Goal: Task Accomplishment & Management: Manage account settings

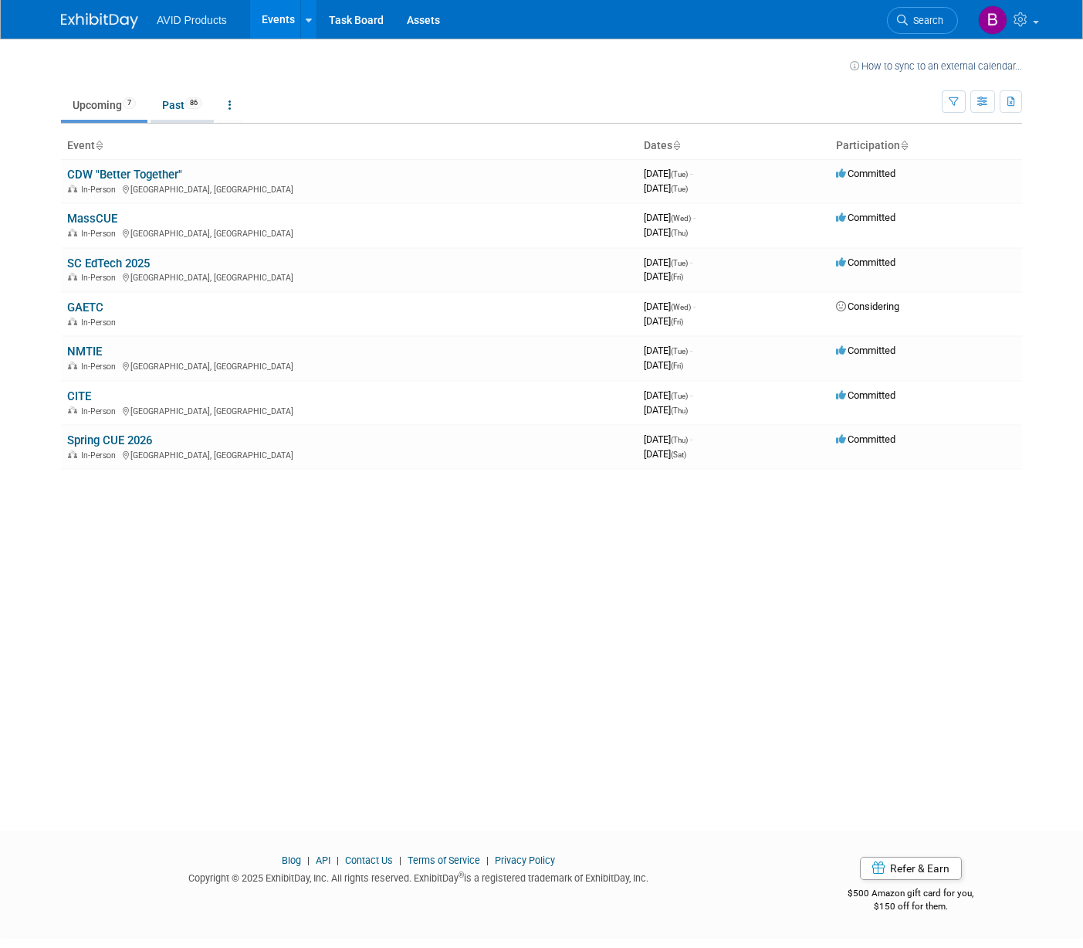
click at [188, 103] on link "Past 86" at bounding box center [182, 104] width 63 height 29
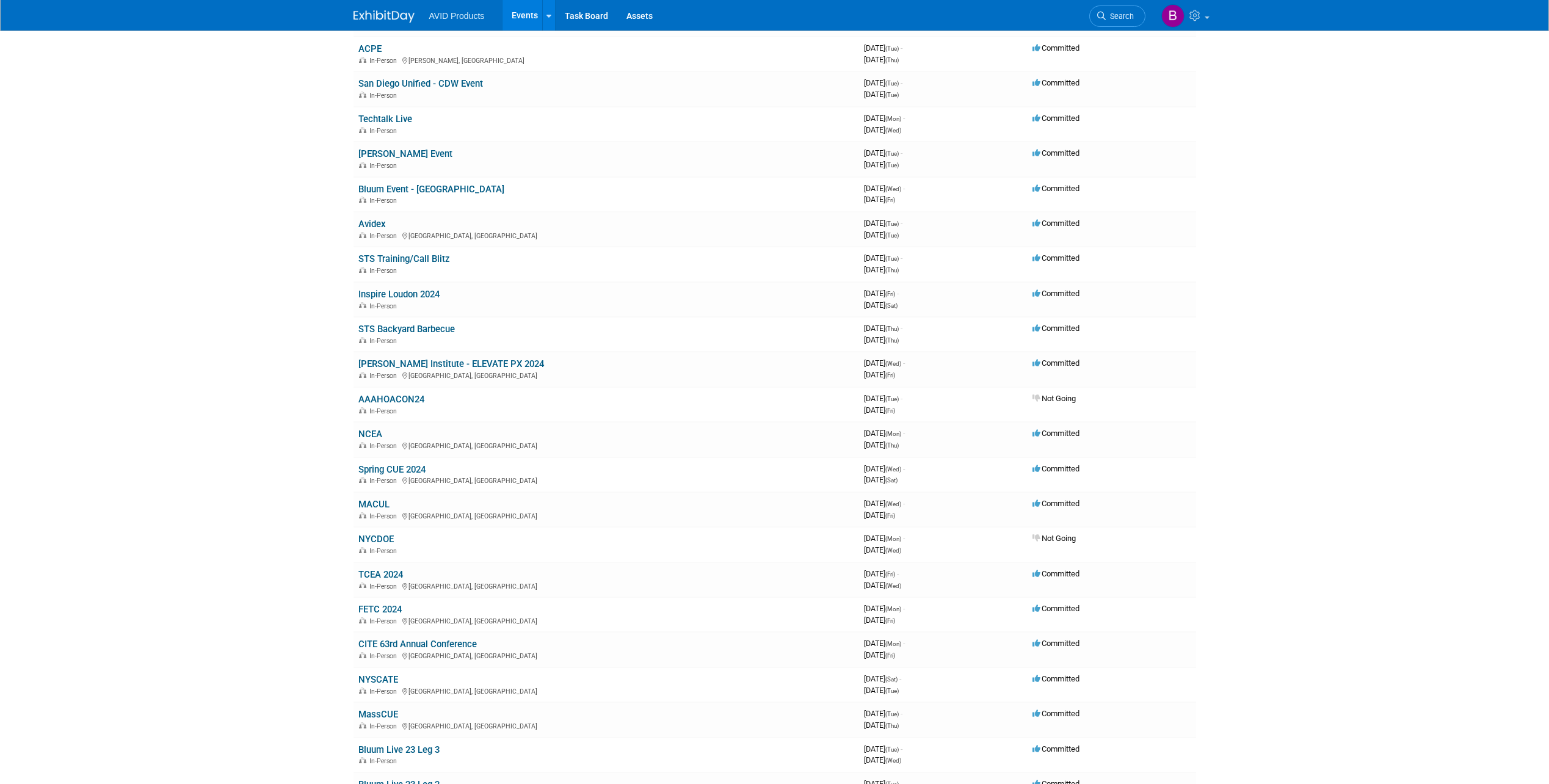
scroll to position [2258, 0]
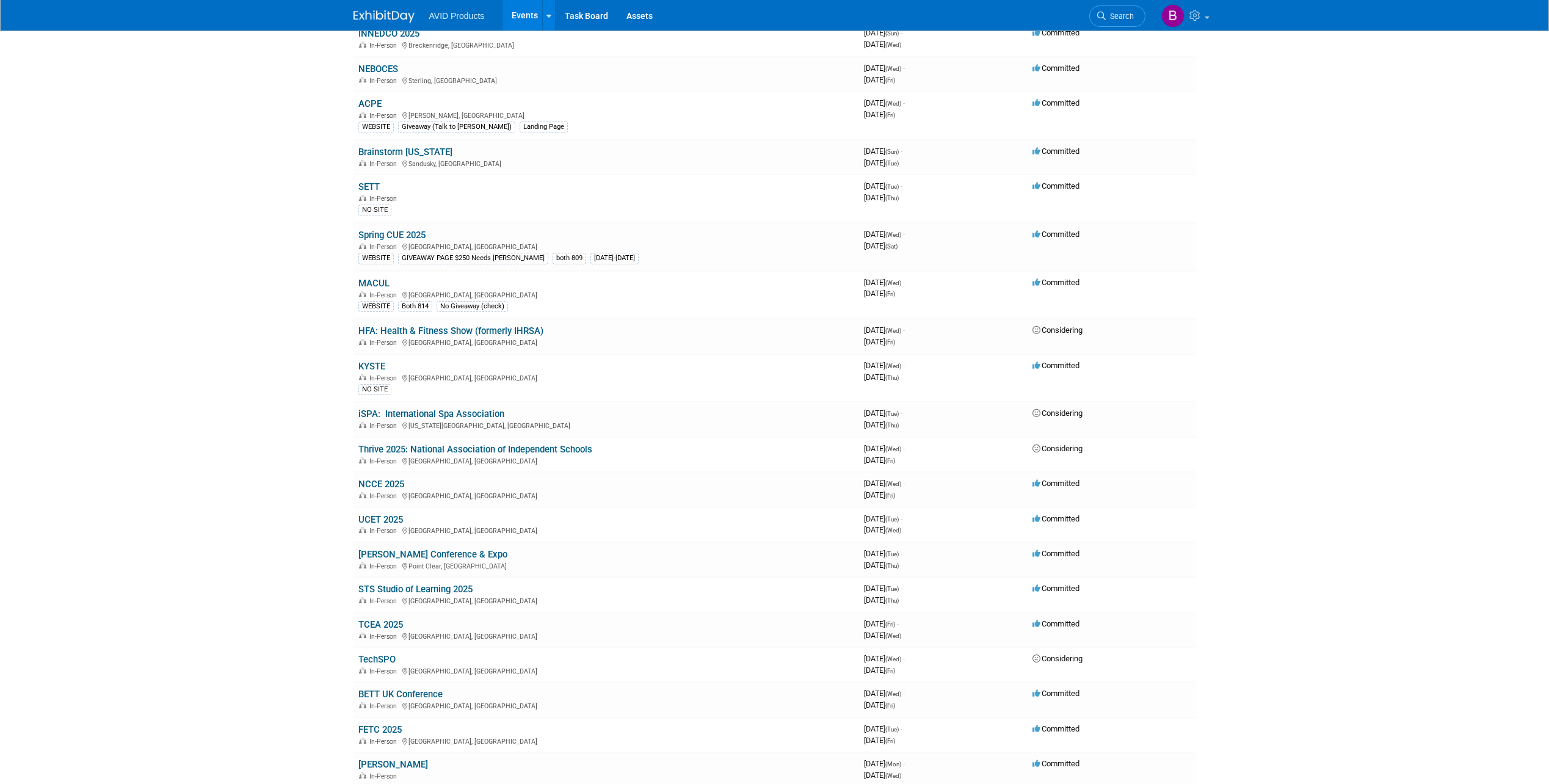
scroll to position [0, 0]
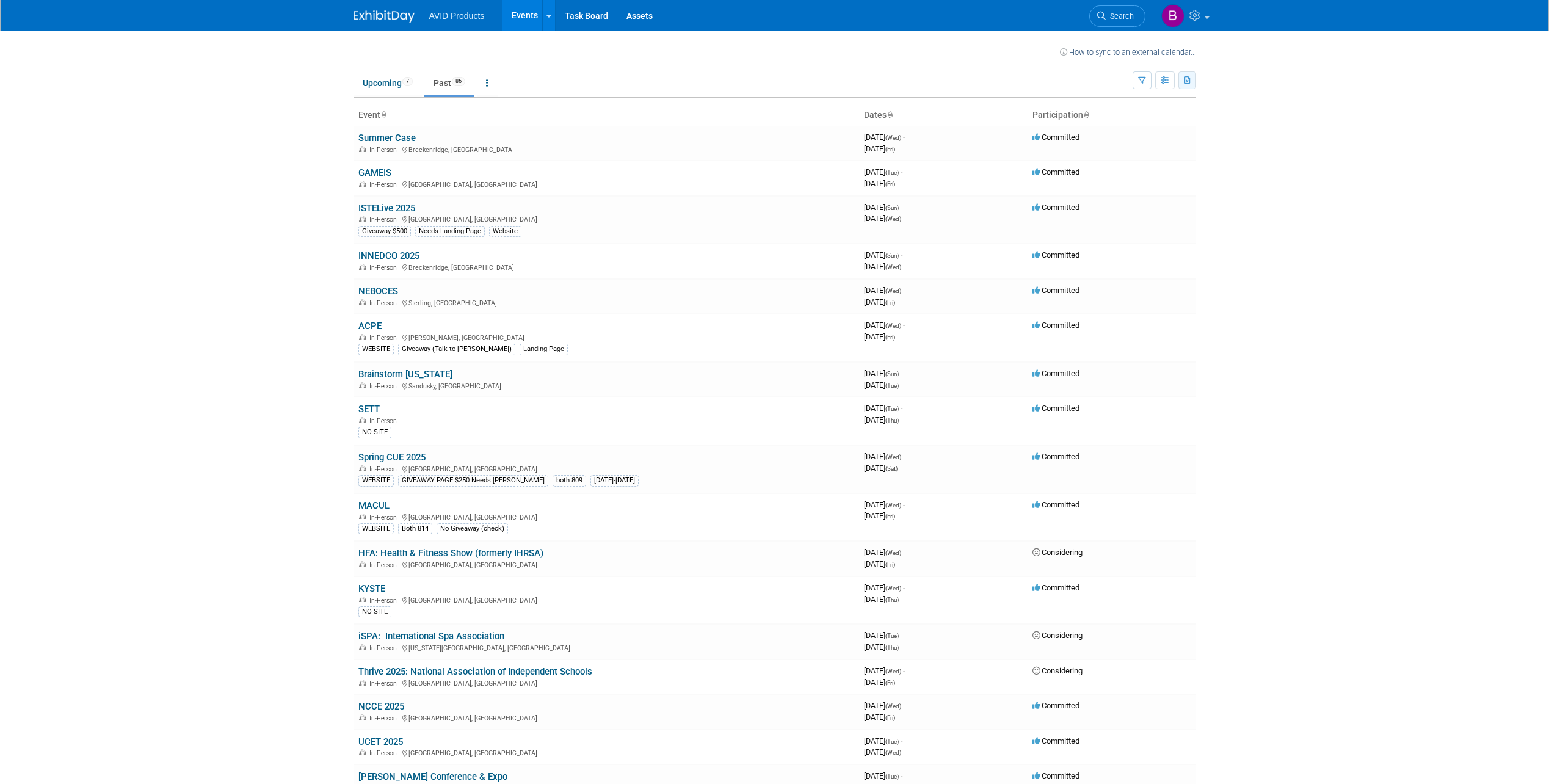
click at [856, 81] on icon "button" at bounding box center [1188, 81] width 6 height 8
click at [856, 141] on link "Export All (93 Events)" at bounding box center [1120, 138] width 133 height 17
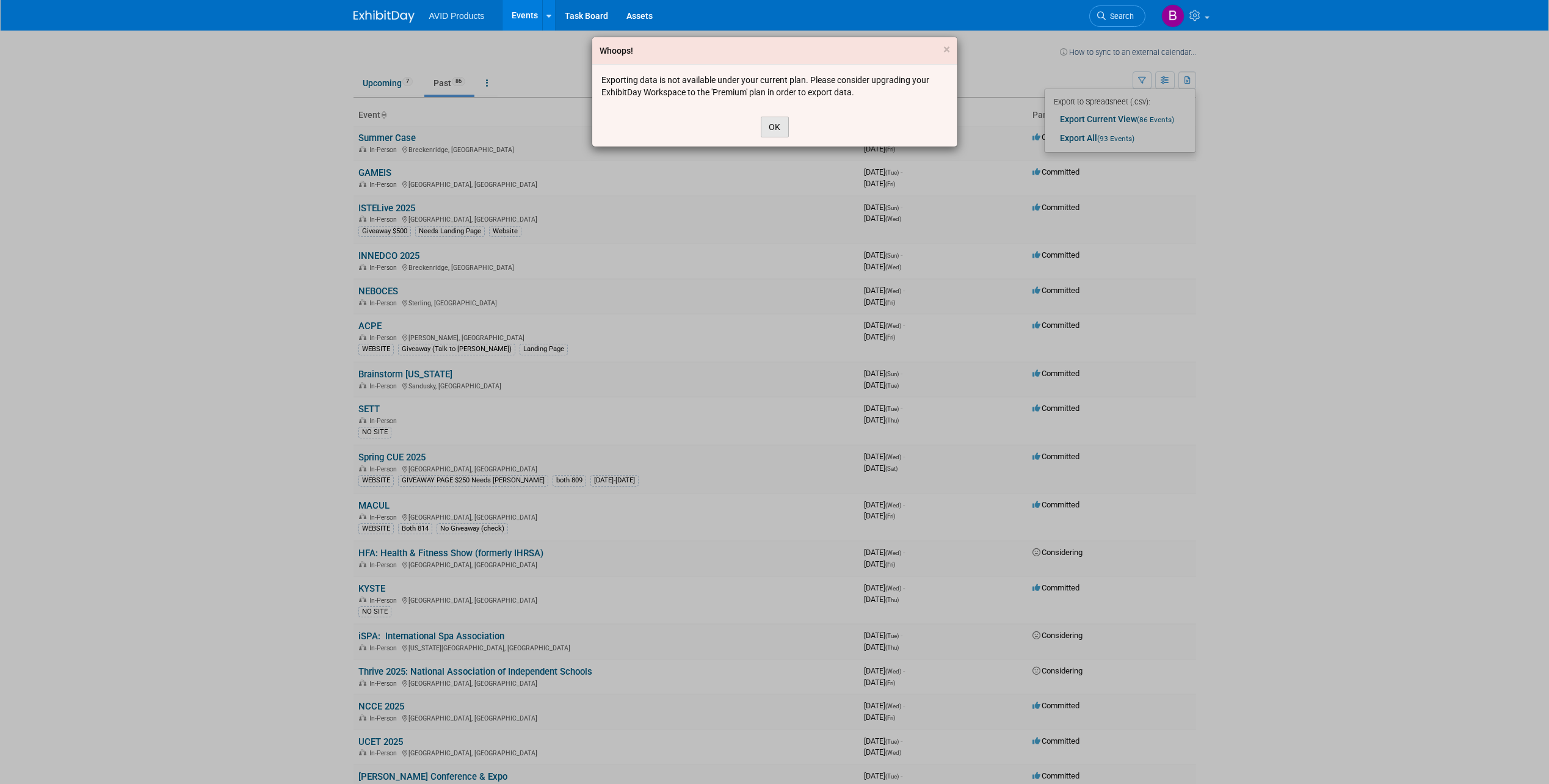
click at [773, 127] on button "OK" at bounding box center [775, 127] width 28 height 21
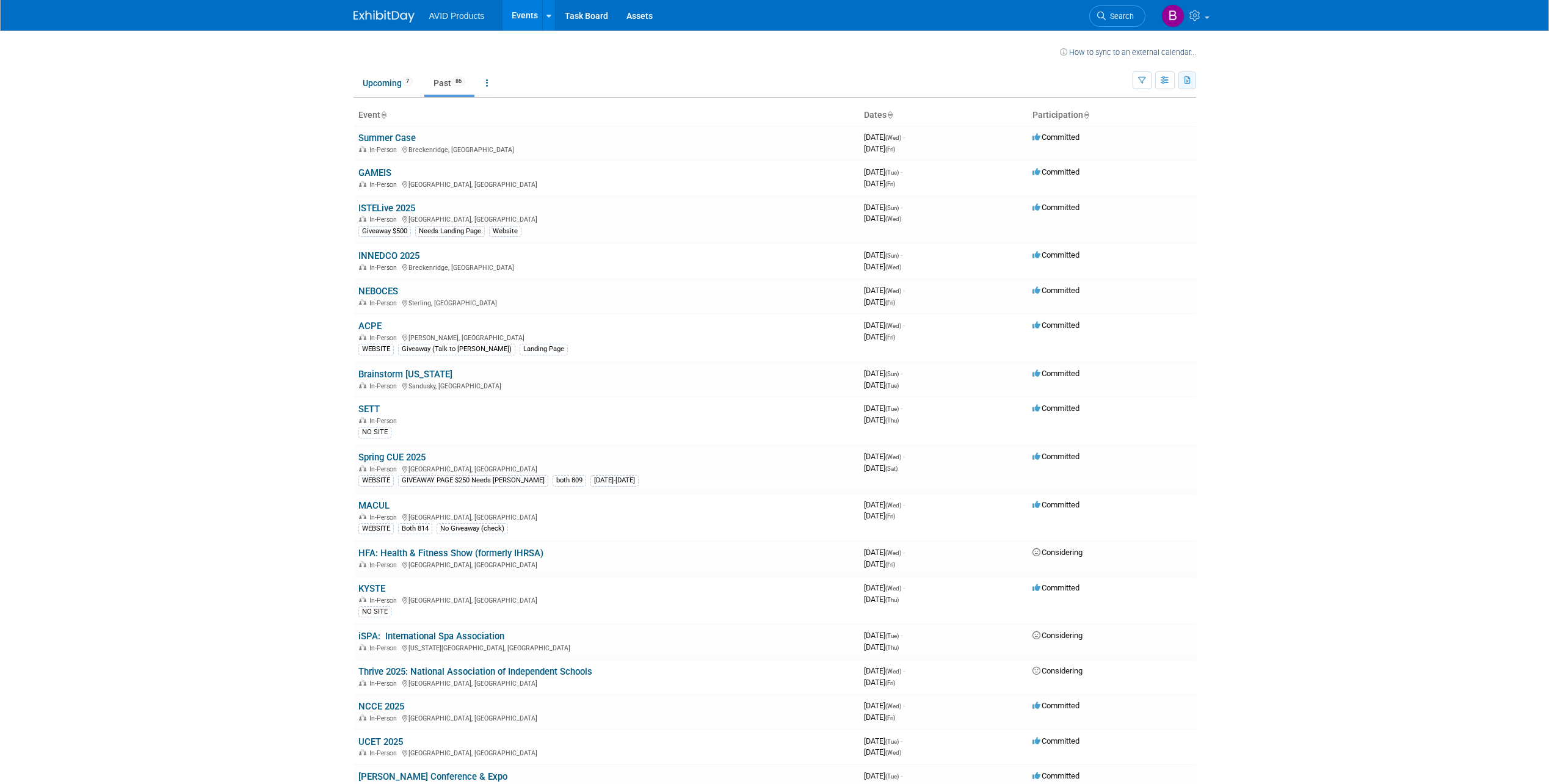
click at [856, 79] on icon "button" at bounding box center [1188, 81] width 6 height 8
click at [856, 122] on span "(86 Events)" at bounding box center [1155, 119] width 37 height 9
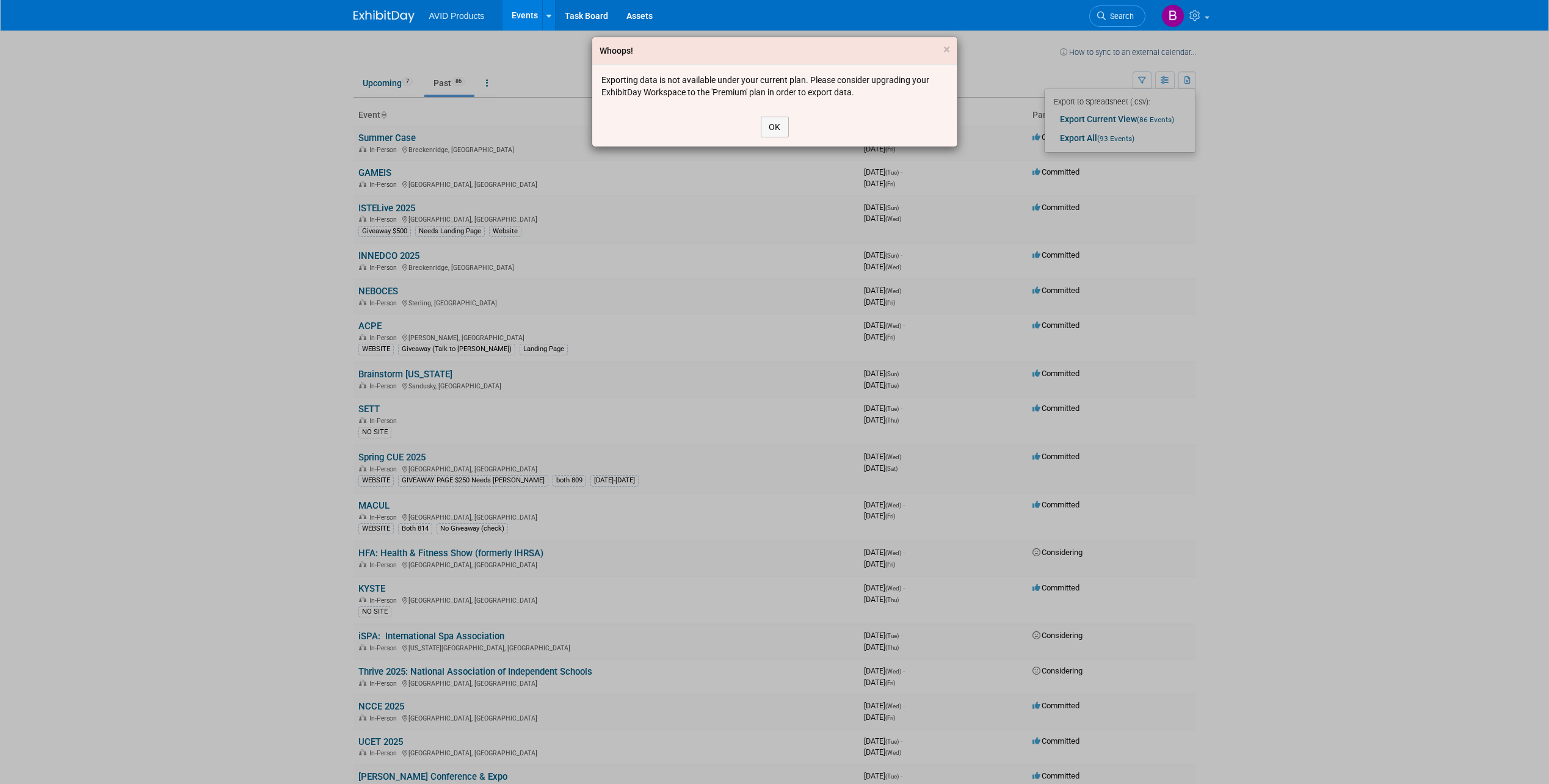
click at [797, 133] on div "OK" at bounding box center [775, 126] width 365 height 39
click at [777, 130] on button "OK" at bounding box center [775, 127] width 28 height 21
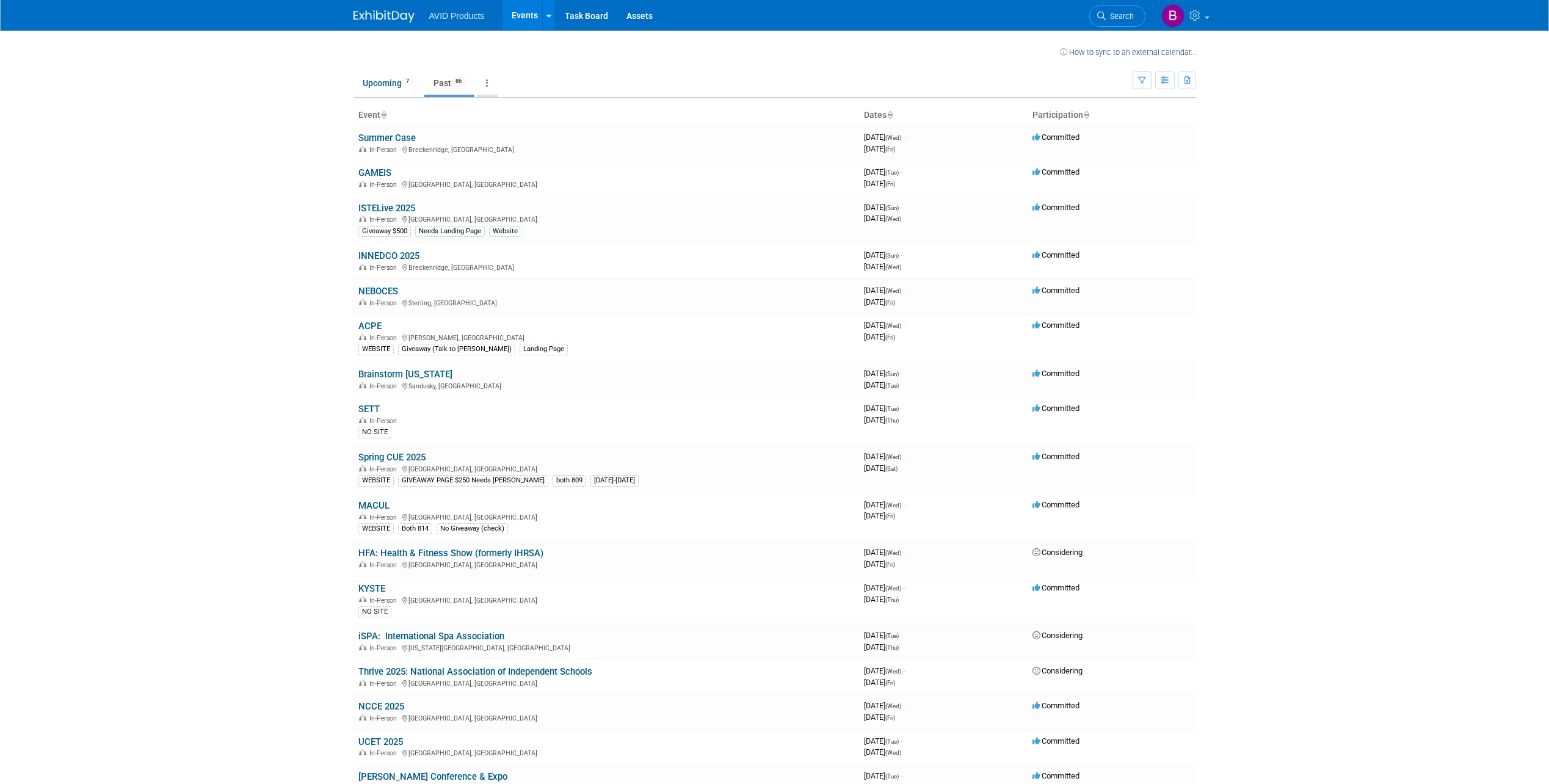
click at [489, 85] on icon at bounding box center [487, 83] width 2 height 9
click at [501, 96] on ul "All Events 93 Past and Upcoming Grouped Annually Events grouped by year" at bounding box center [525, 124] width 98 height 61
click at [493, 88] on link at bounding box center [487, 82] width 21 height 23
click at [504, 104] on link "All Events 93 Past and Upcoming" at bounding box center [525, 111] width 97 height 27
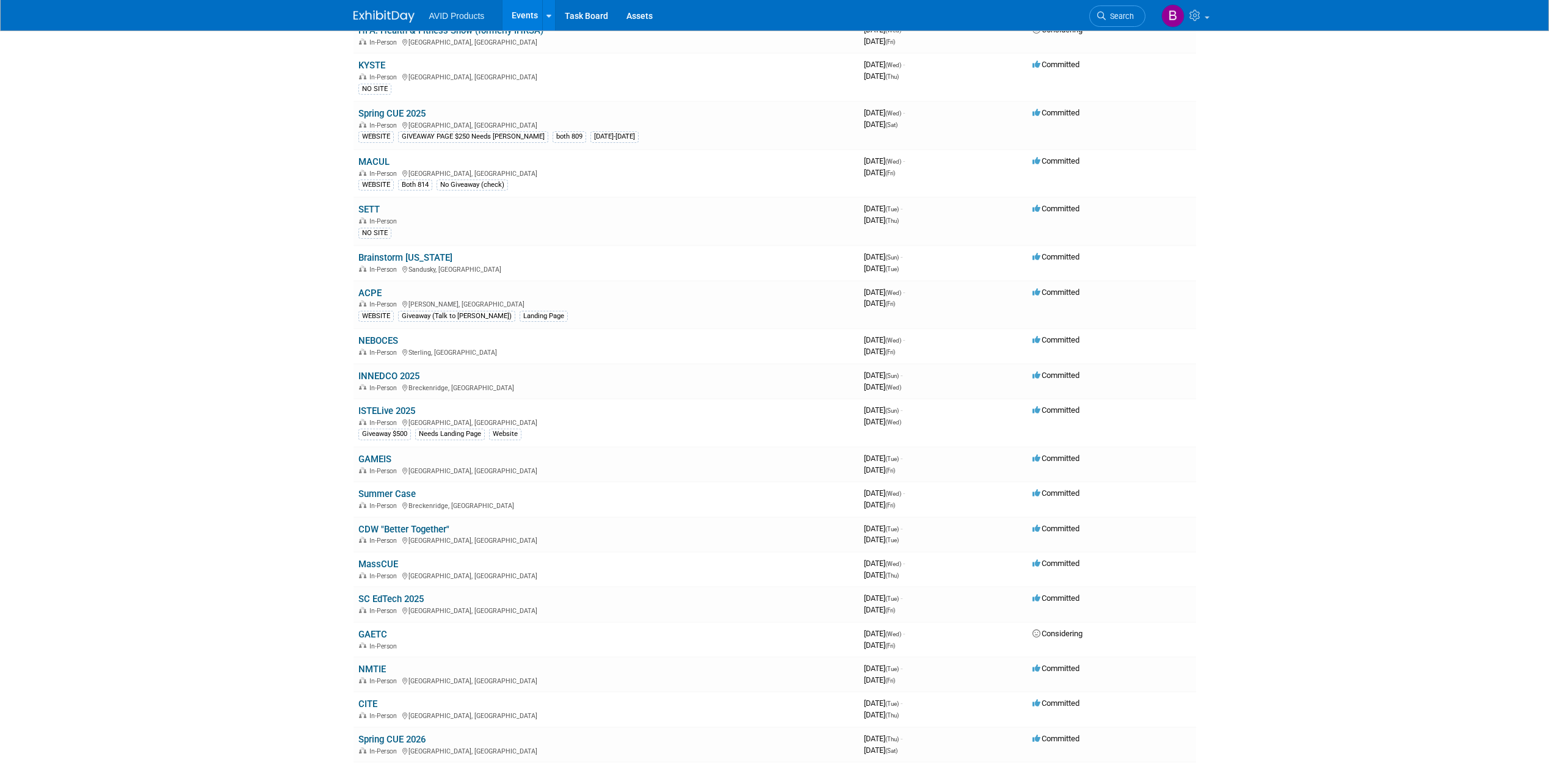
scroll to position [2737, 0]
drag, startPoint x: 407, startPoint y: 64, endPoint x: 348, endPoint y: 66, distance: 59.0
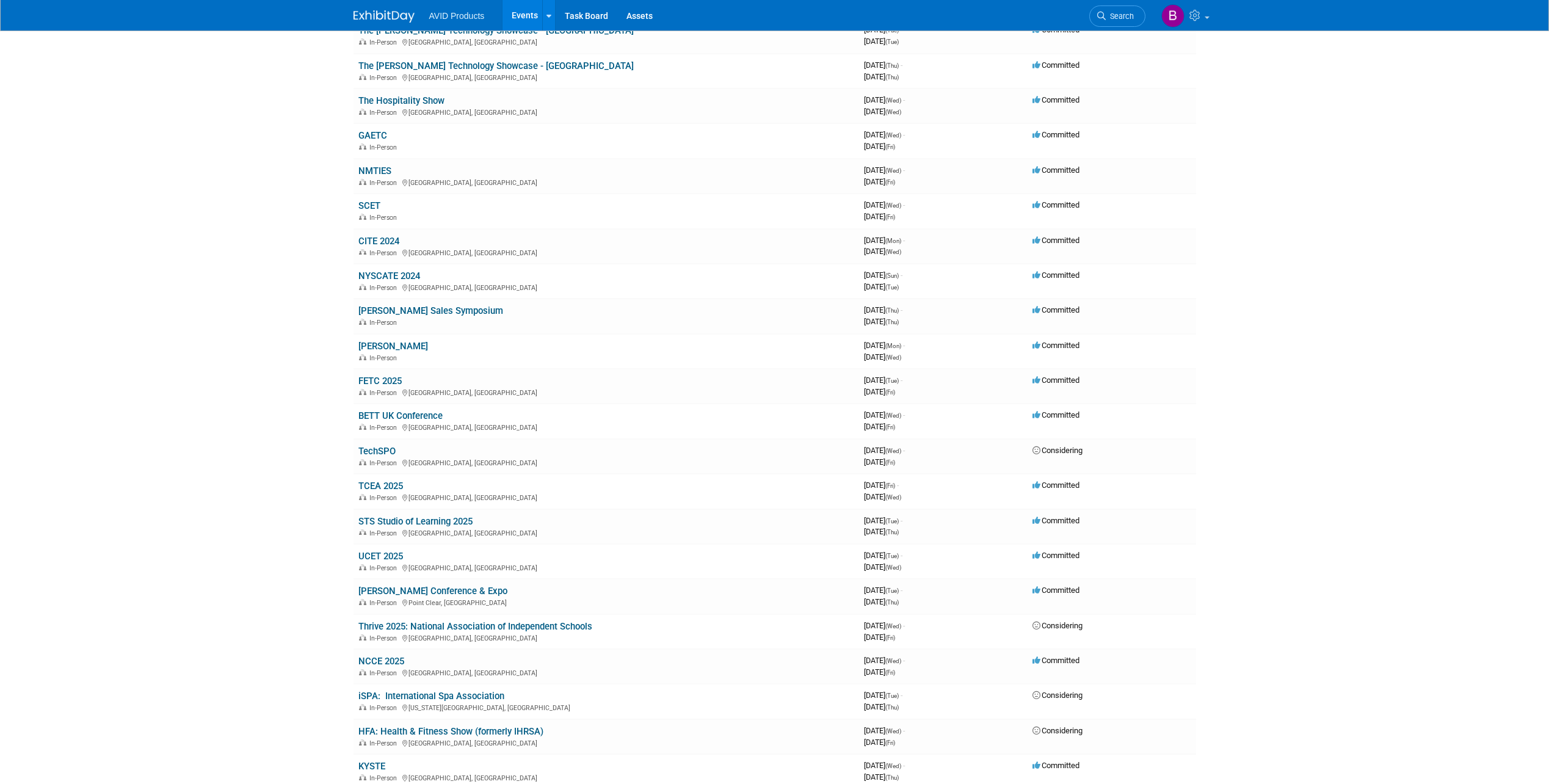
scroll to position [2065, 0]
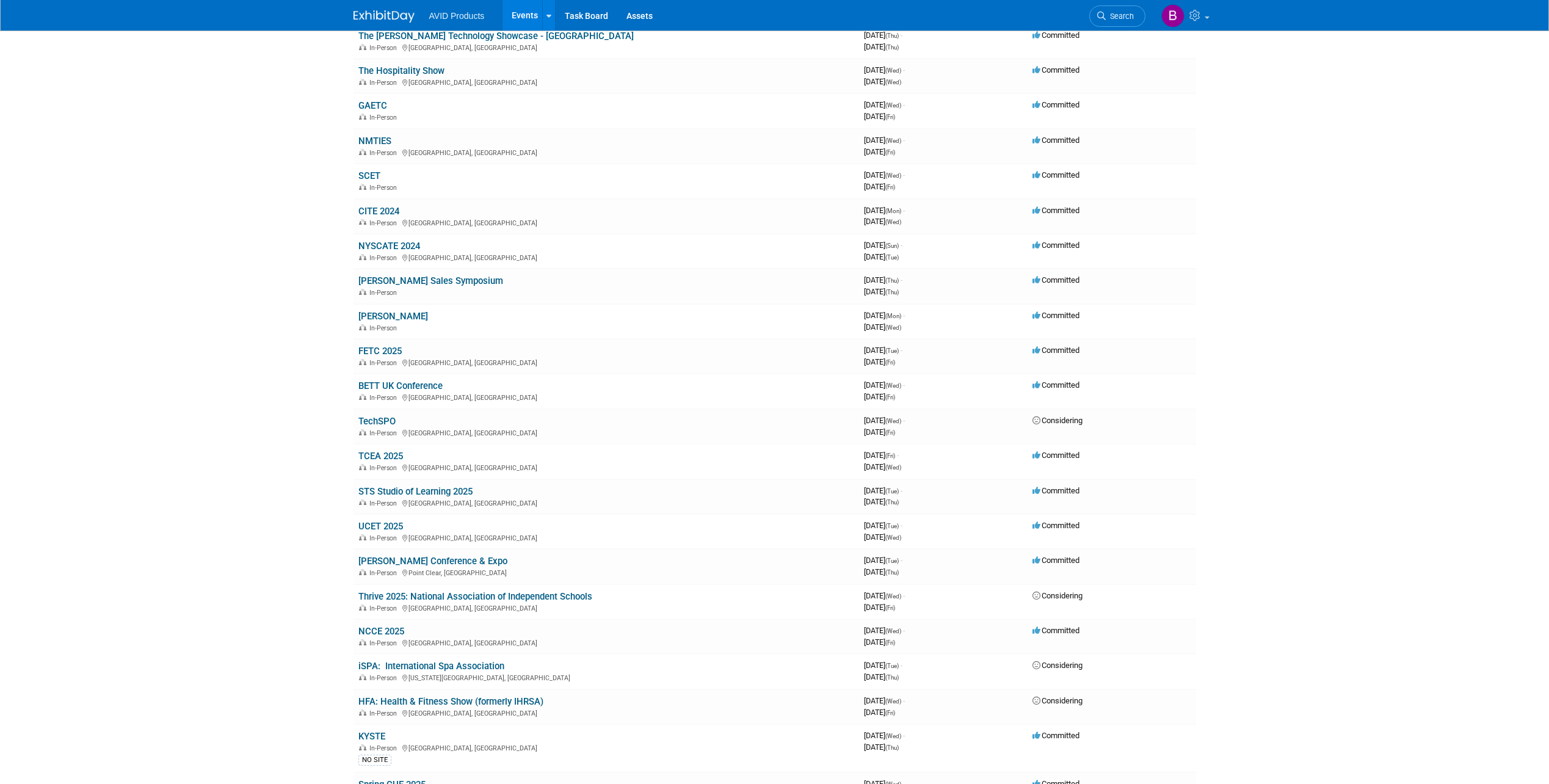
drag, startPoint x: 349, startPoint y: 47, endPoint x: 372, endPoint y: 49, distance: 23.1
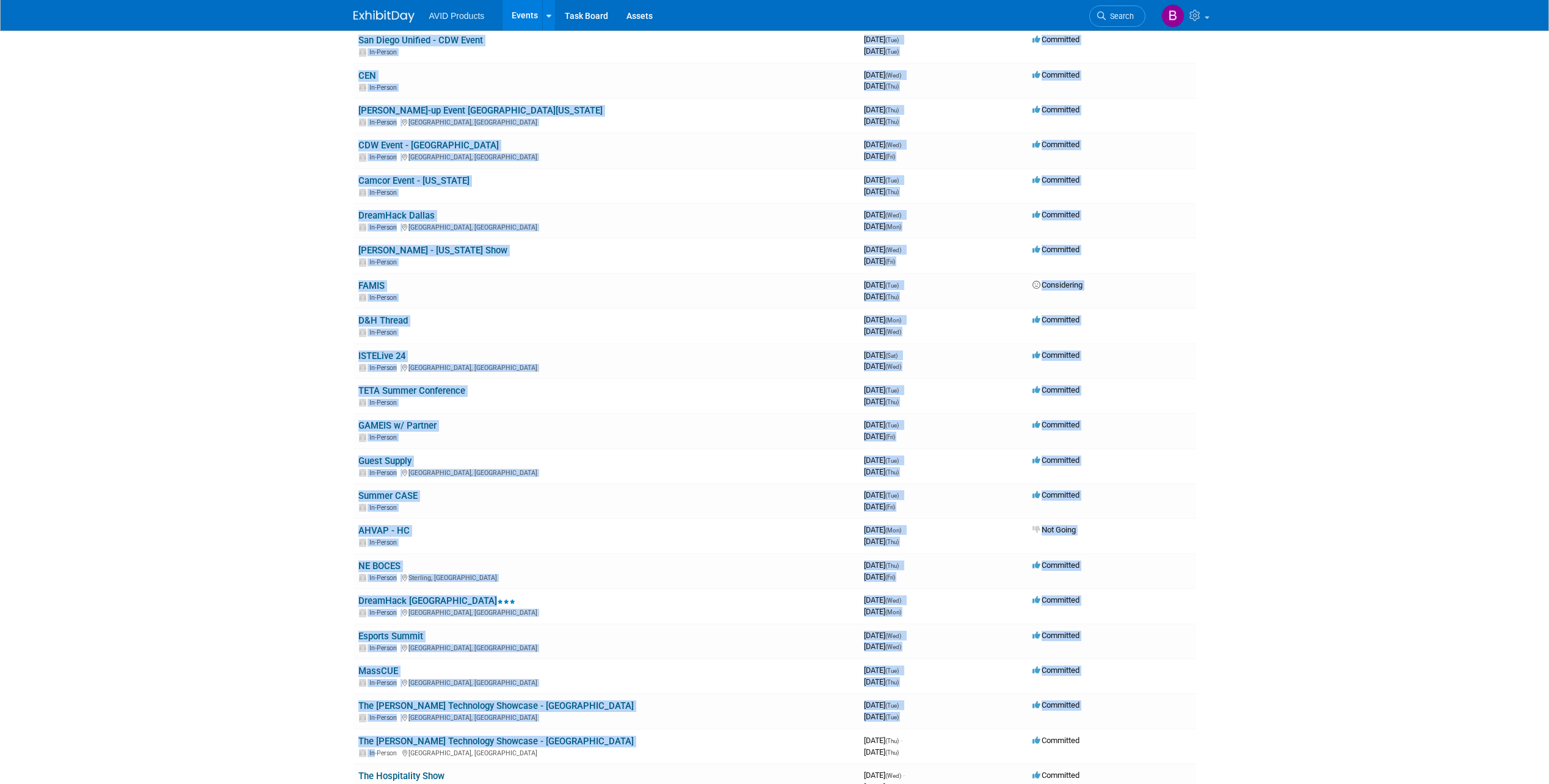
scroll to position [1333, 0]
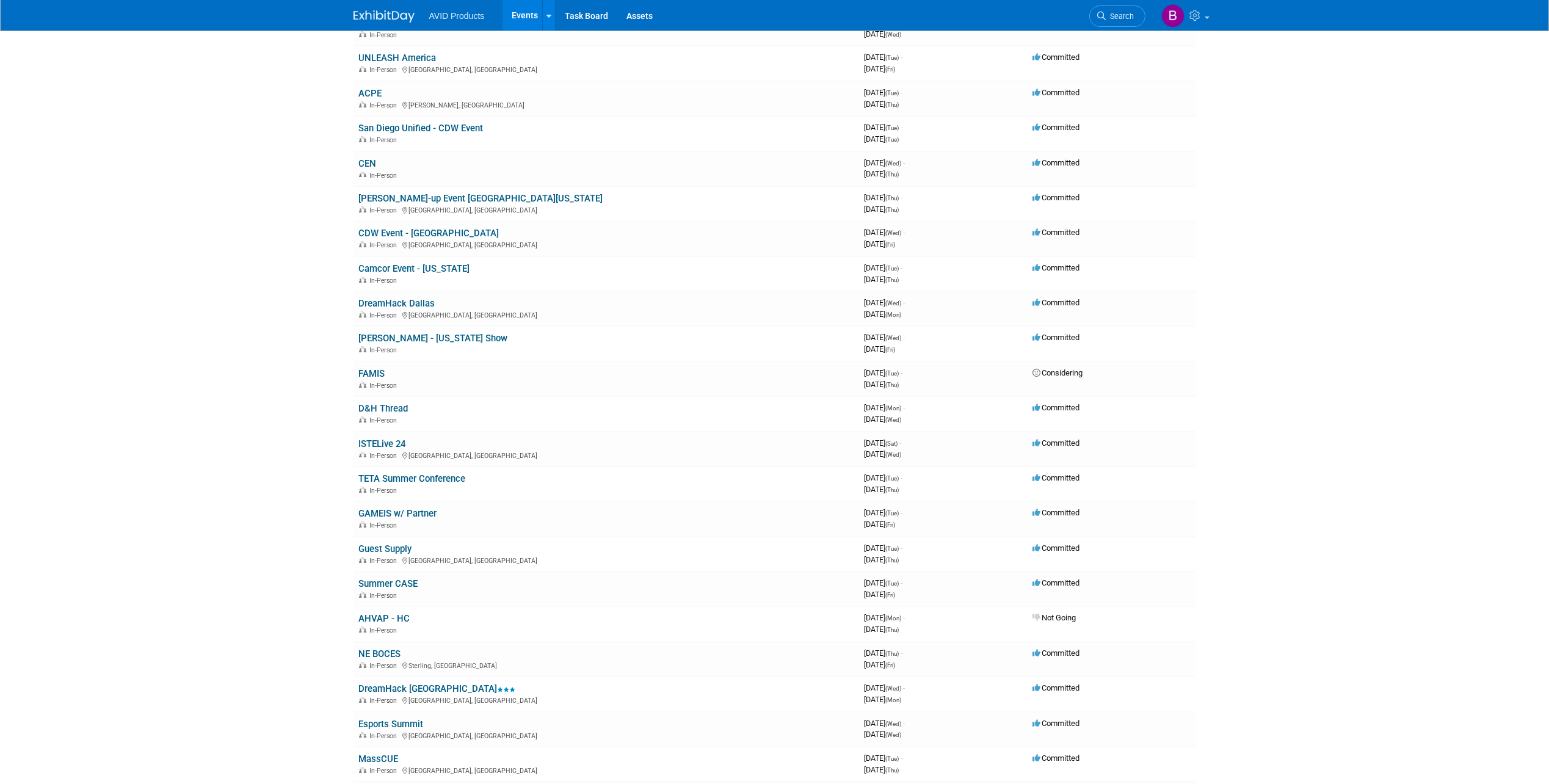
drag, startPoint x: 185, startPoint y: 206, endPoint x: 187, endPoint y: 183, distance: 23.1
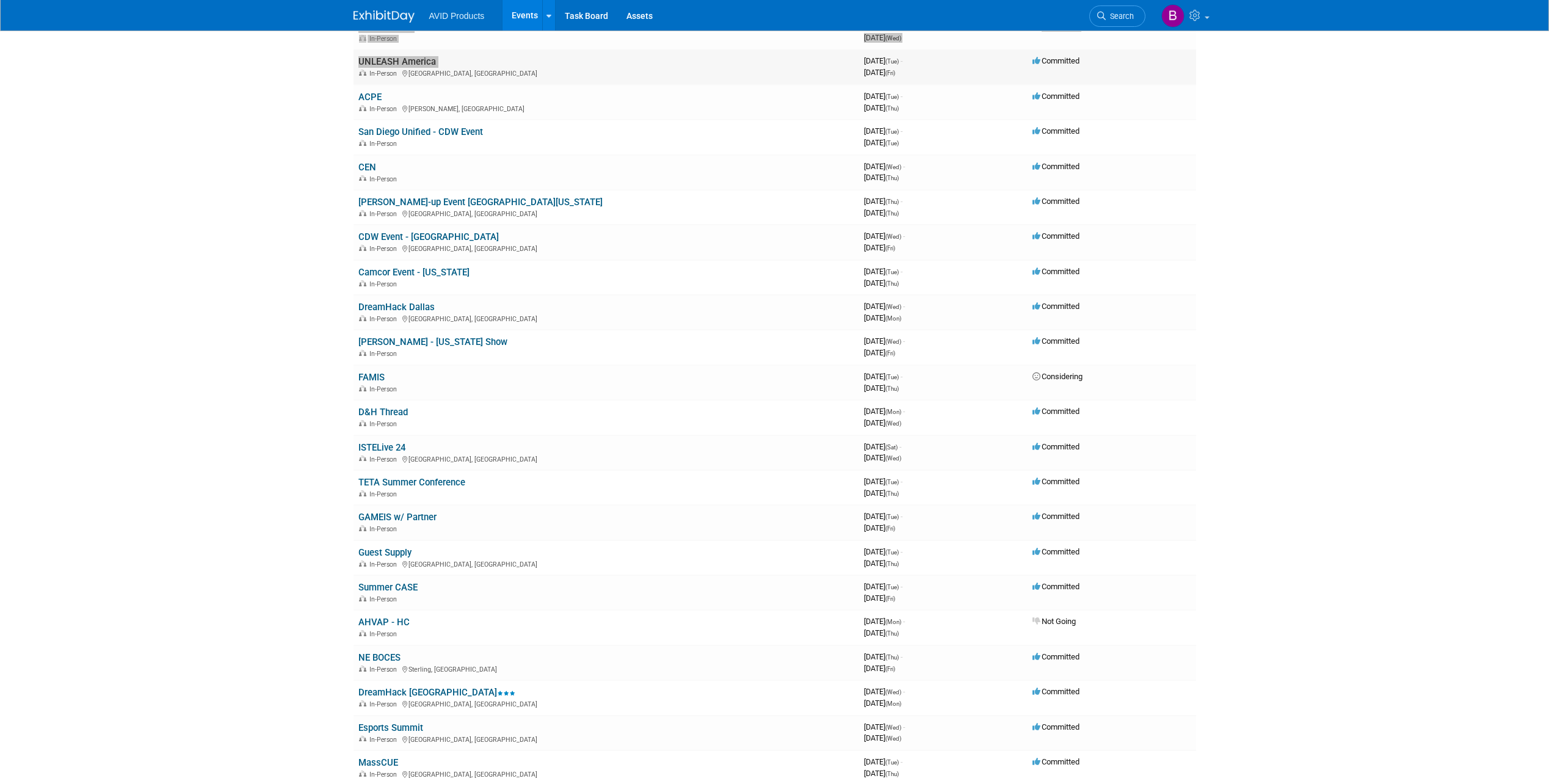
drag, startPoint x: 308, startPoint y: 58, endPoint x: 361, endPoint y: 70, distance: 54.3
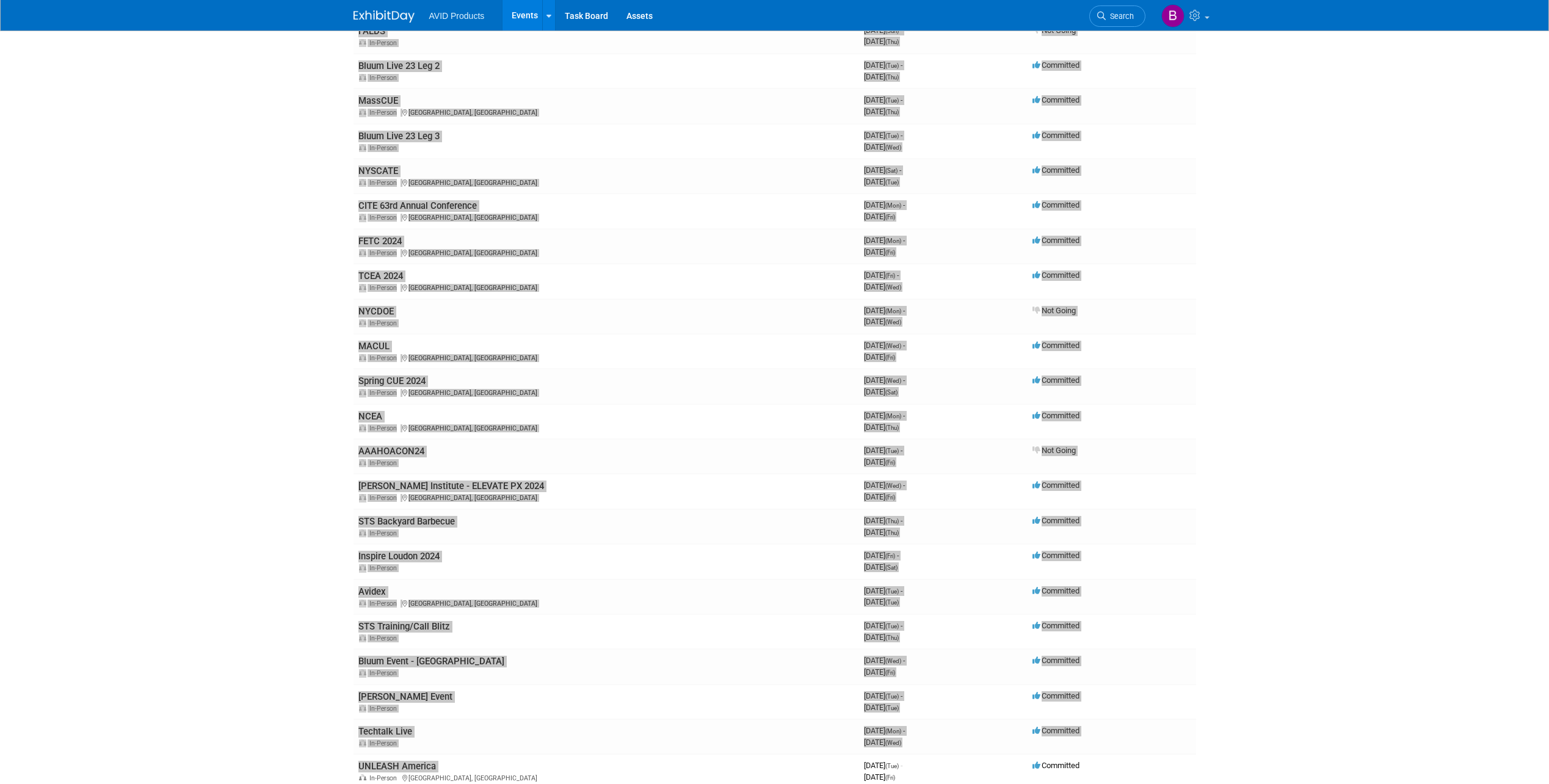
scroll to position [537, 0]
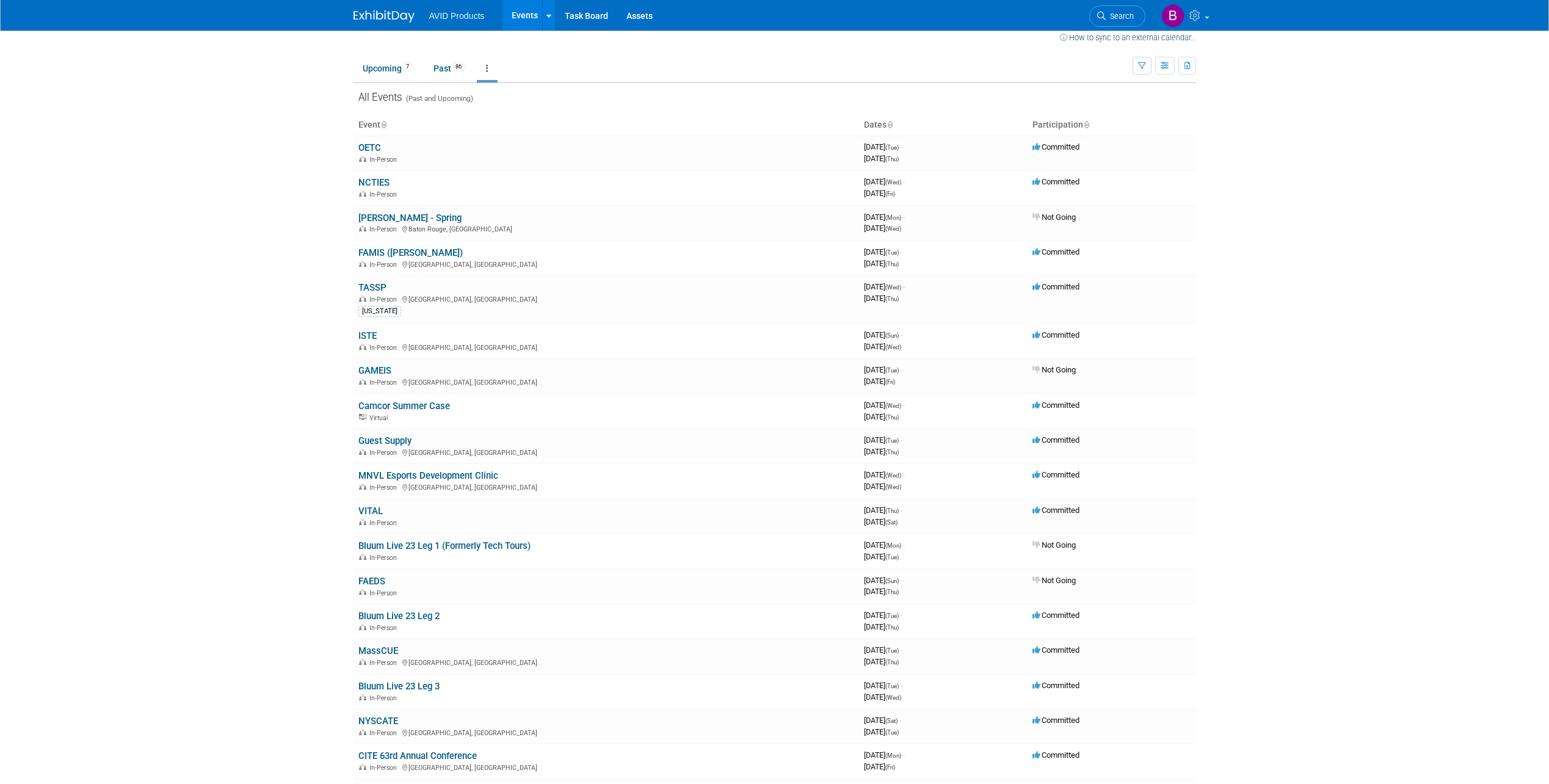
scroll to position [0, 0]
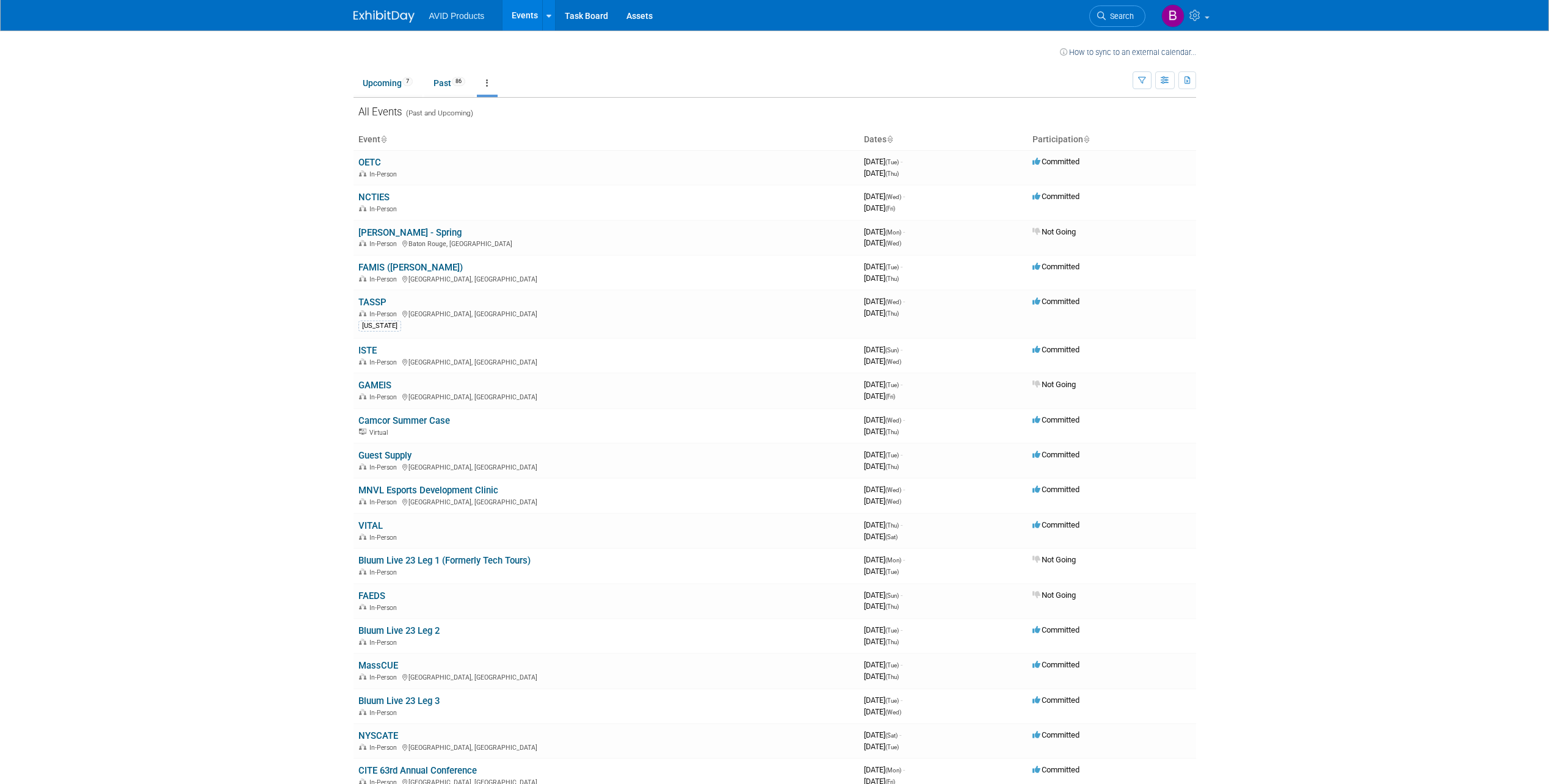
click at [164, 210] on body "AVID Products Events Recently Viewed Events: ISTELive 2025 [GEOGRAPHIC_DATA], […" at bounding box center [774, 392] width 1549 height 784
click at [877, 140] on th "Dates" at bounding box center [943, 140] width 168 height 21
click at [889, 138] on icon at bounding box center [890, 140] width 6 height 8
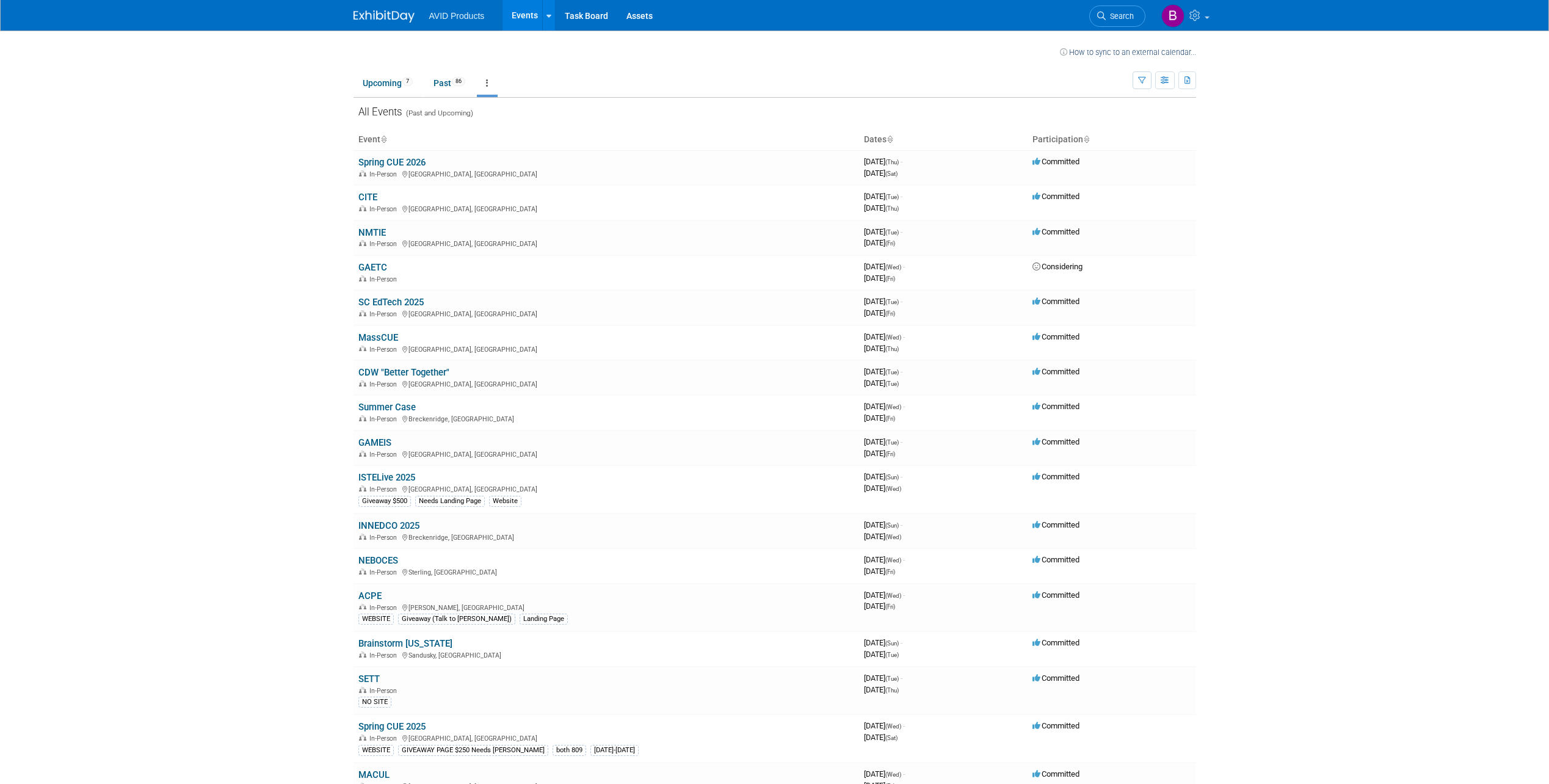
drag, startPoint x: 243, startPoint y: 737, endPoint x: 259, endPoint y: 727, distance: 18.9
click at [243, 737] on body "AVID Products Events Recently Viewed Events: ISTELive 2025 [GEOGRAPHIC_DATA], […" at bounding box center [774, 392] width 1549 height 784
drag, startPoint x: 425, startPoint y: 733, endPoint x: 405, endPoint y: 733, distance: 20.0
click at [405, 733] on div "In-Person [GEOGRAPHIC_DATA], [GEOGRAPHIC_DATA]" at bounding box center [606, 737] width 496 height 9
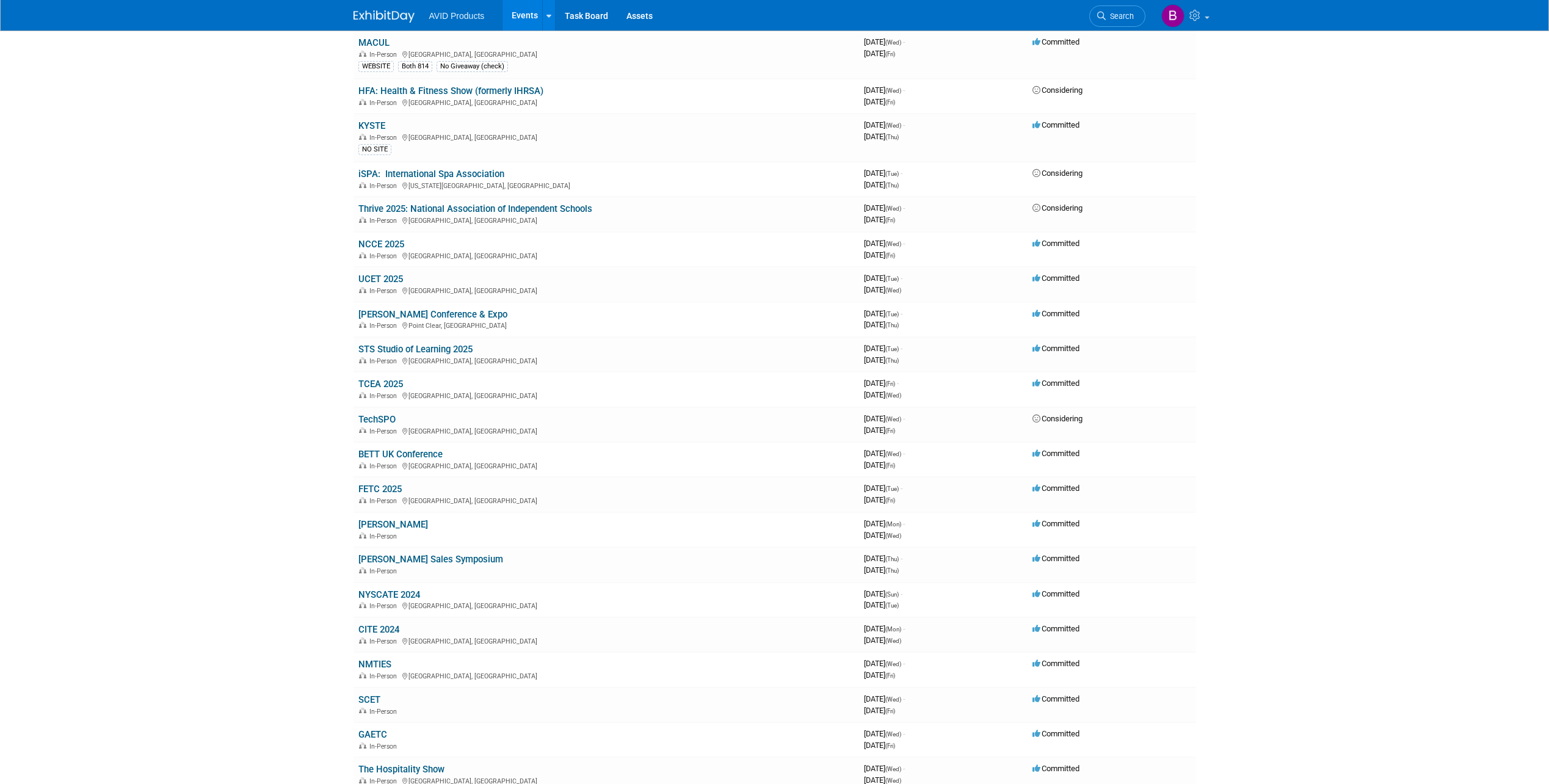
scroll to position [733, 0]
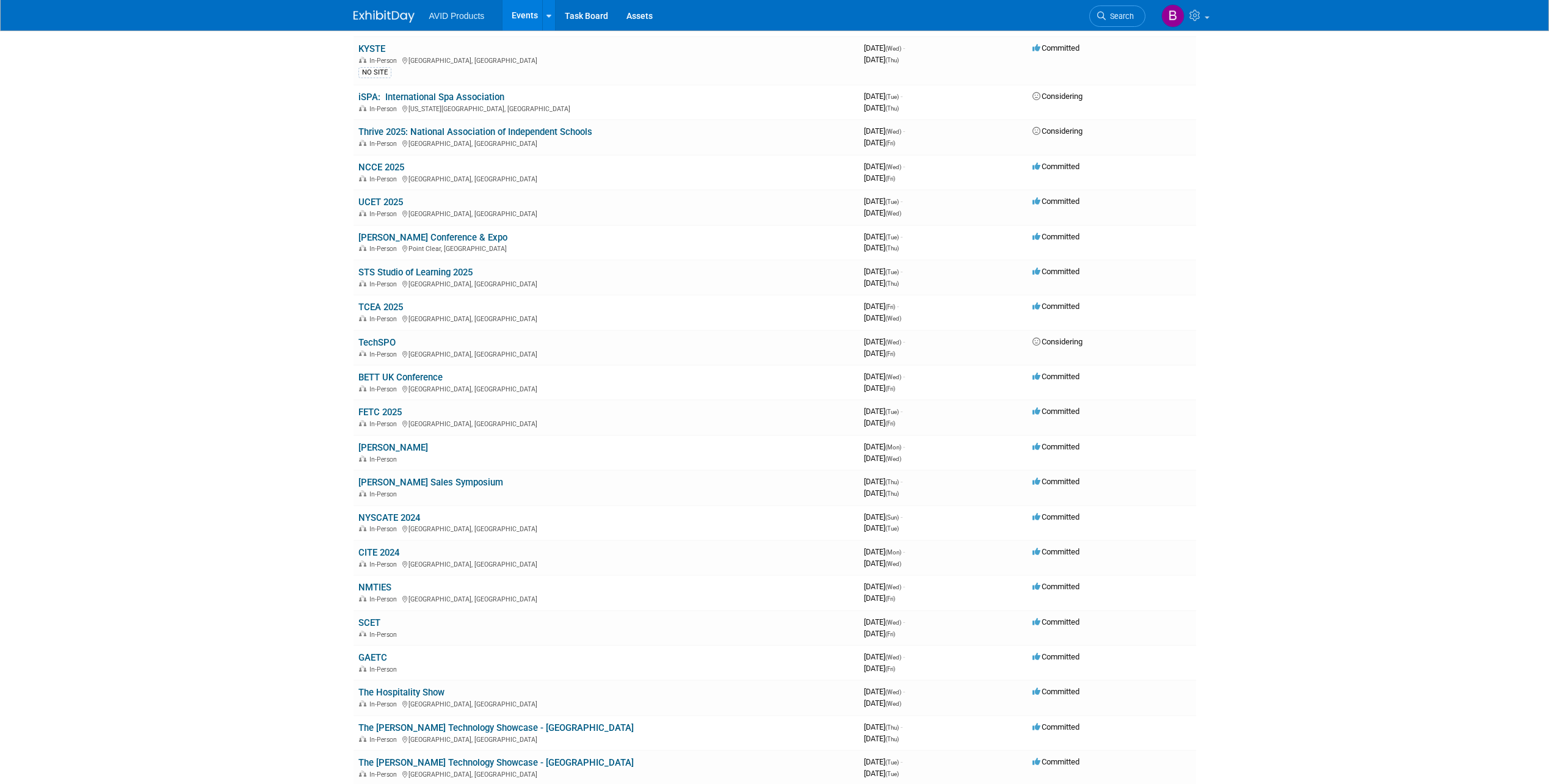
drag, startPoint x: 308, startPoint y: 647, endPoint x: 308, endPoint y: 698, distance: 51.0
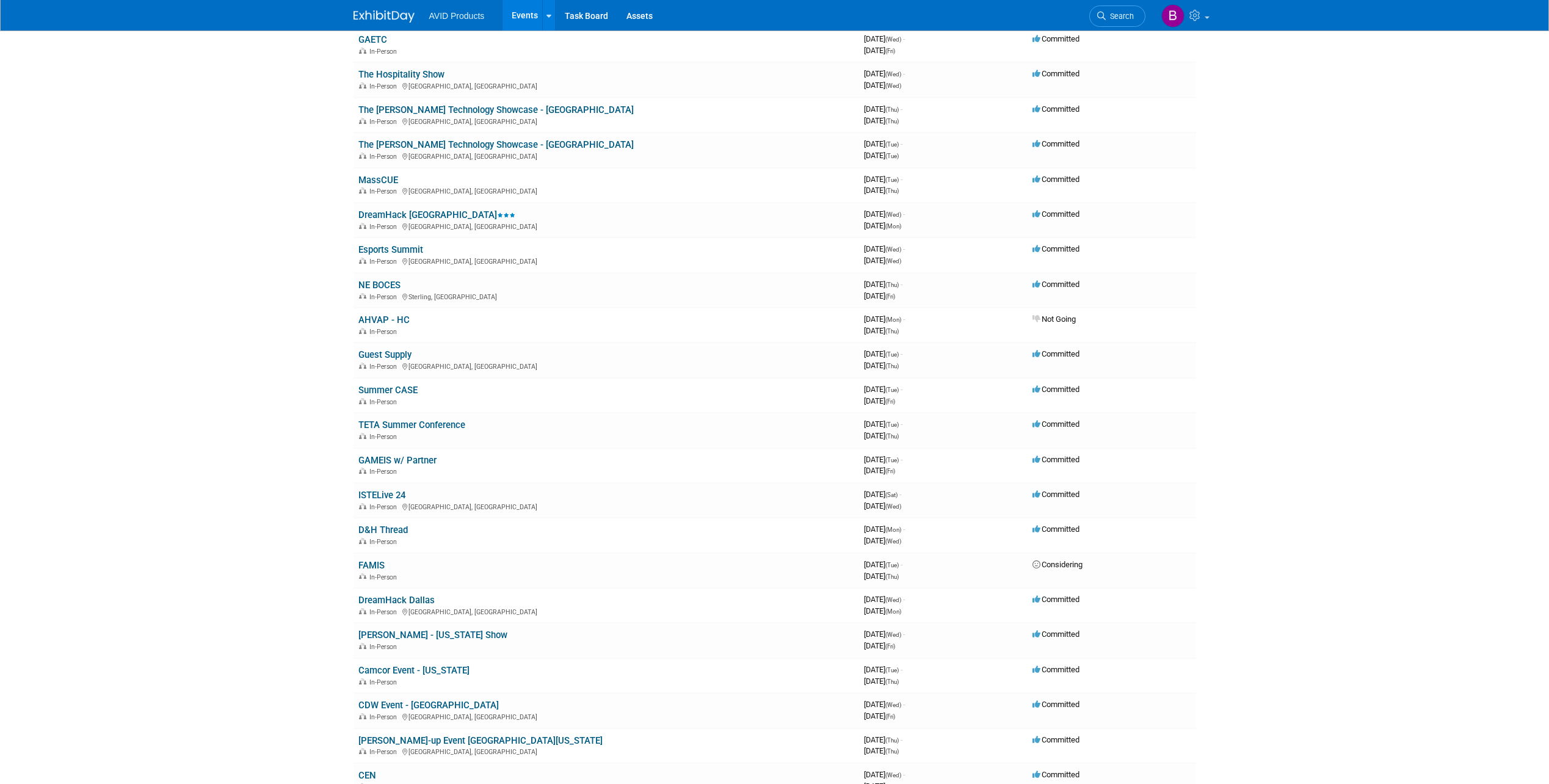
scroll to position [1454, 0]
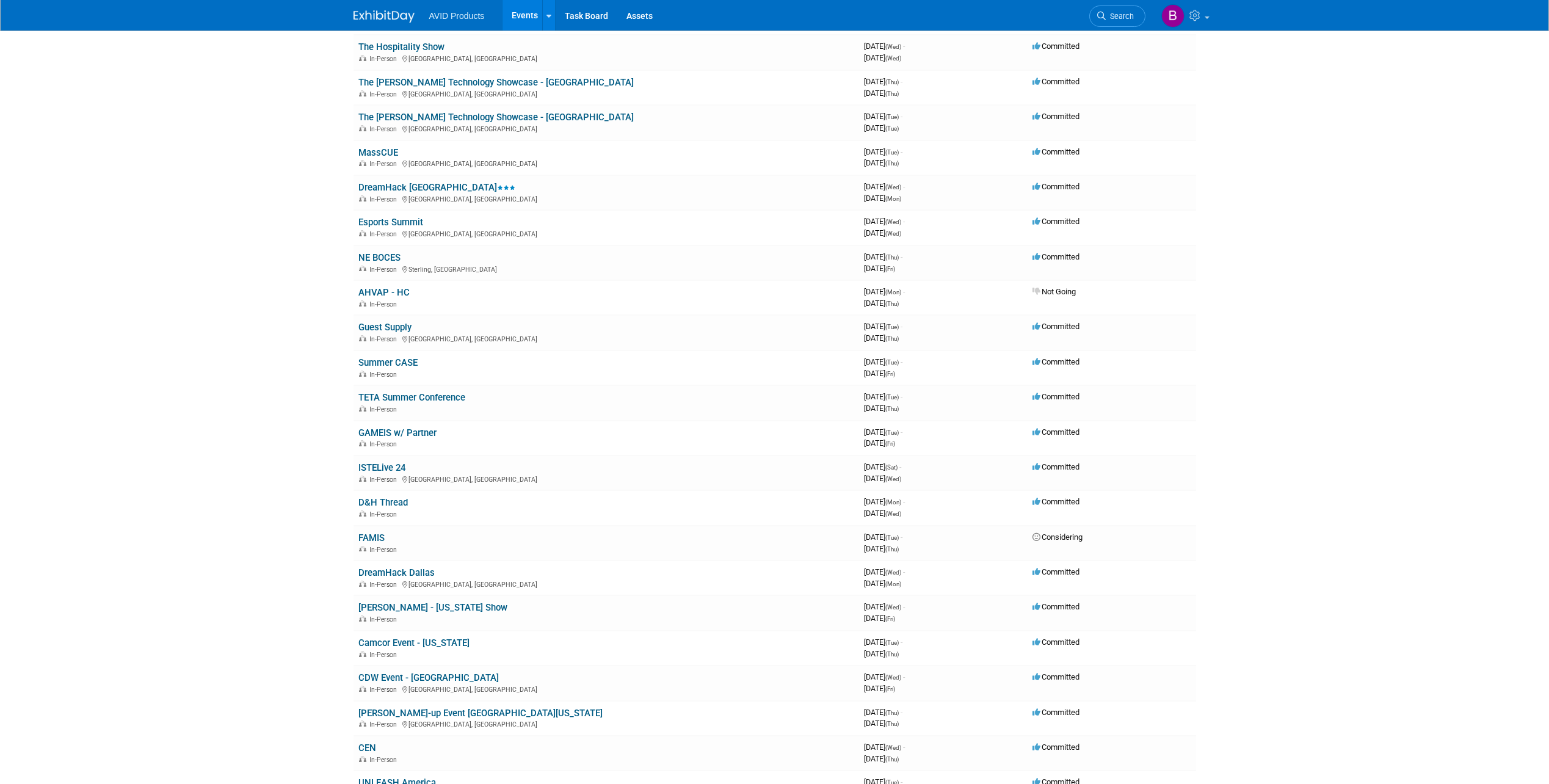
drag, startPoint x: 285, startPoint y: 511, endPoint x: 285, endPoint y: 551, distance: 40.0
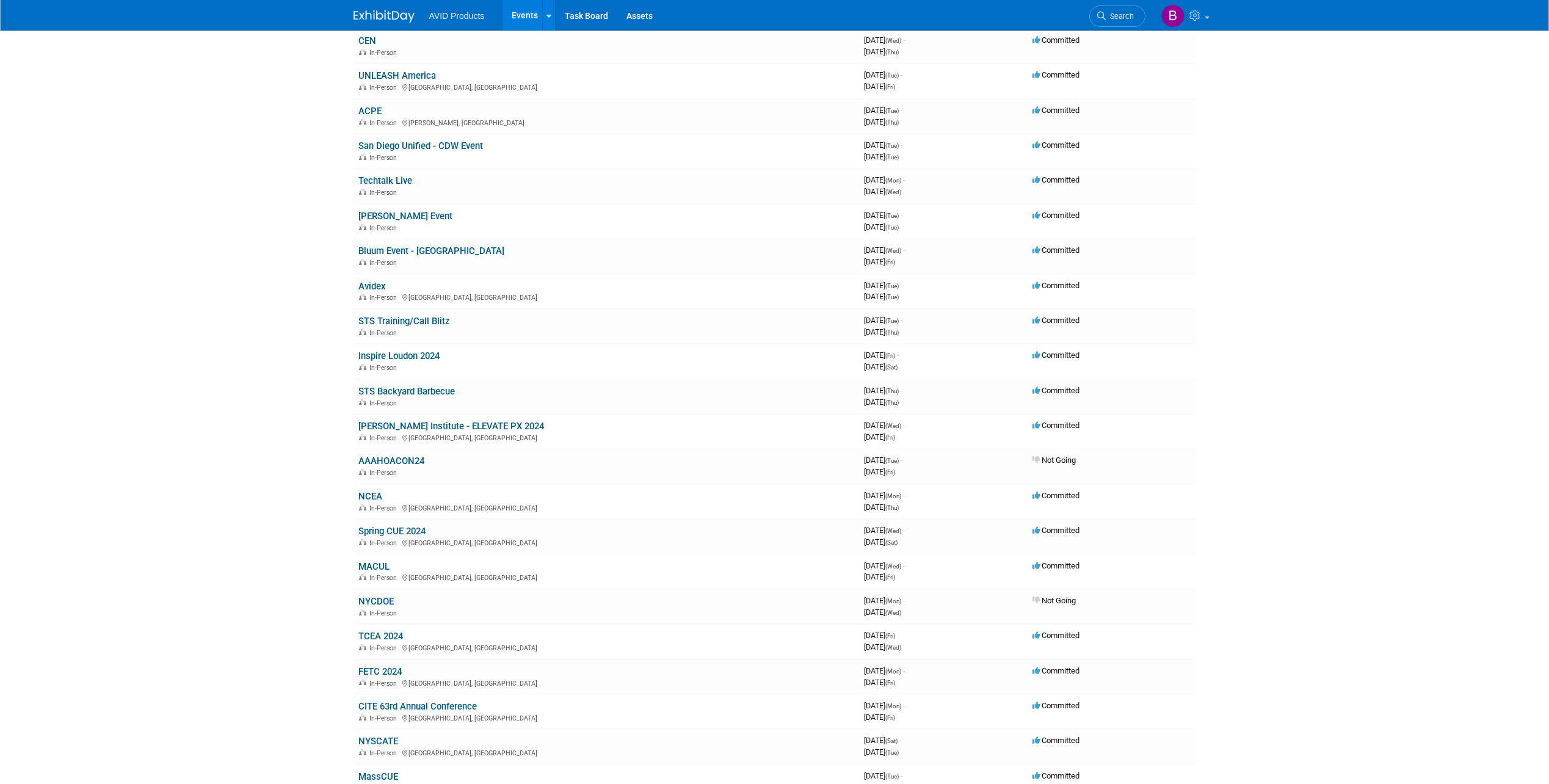
scroll to position [2186, 0]
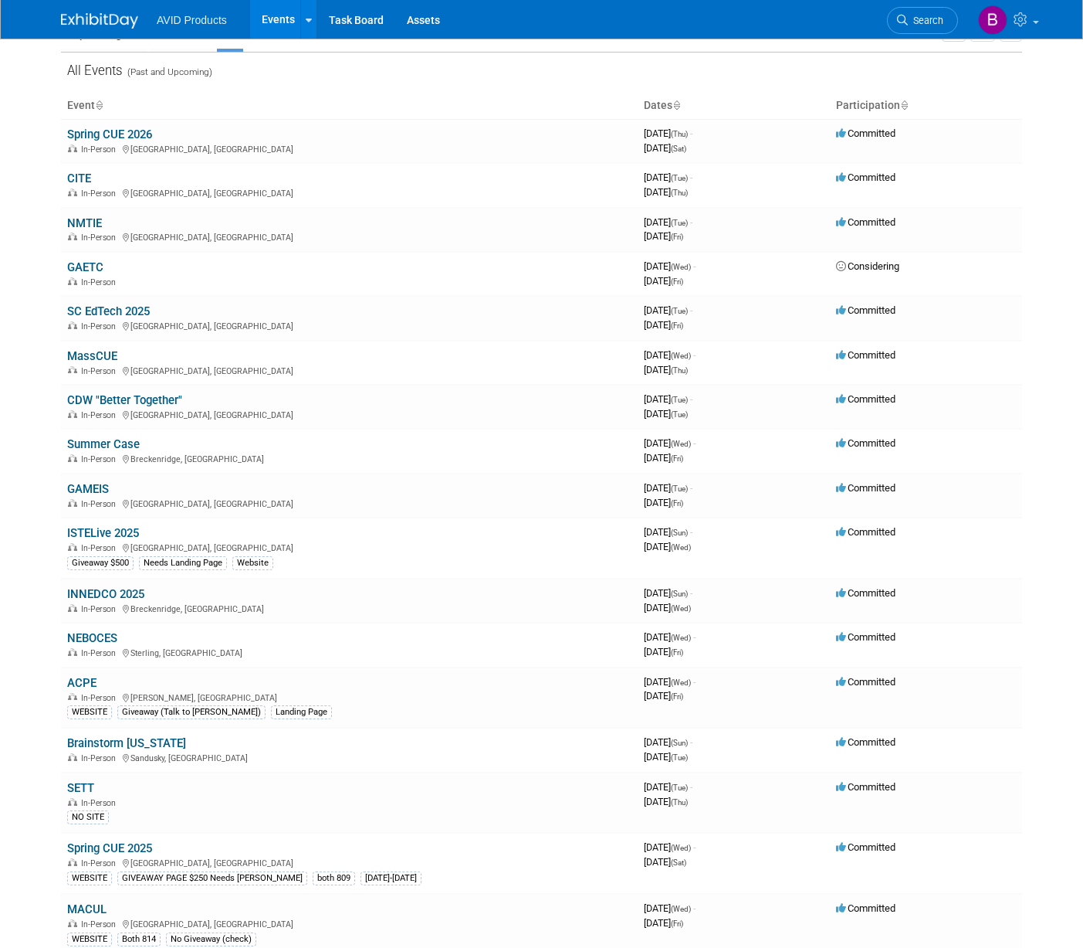
scroll to position [0, 0]
